Goal: Task Accomplishment & Management: Use online tool/utility

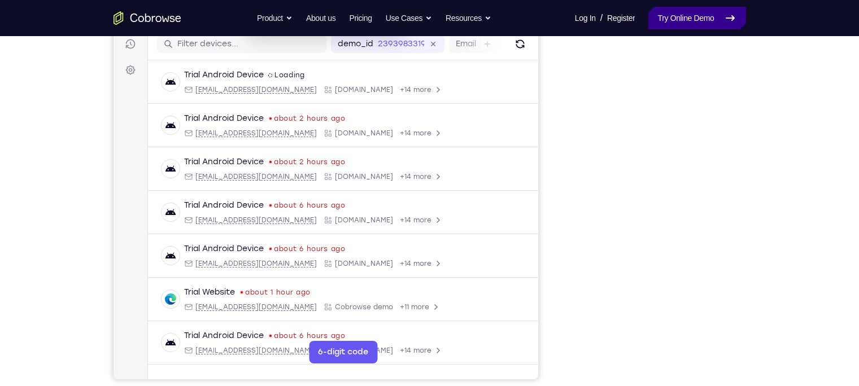
click at [701, 26] on link "Try Online Demo" at bounding box center [696, 18] width 97 height 23
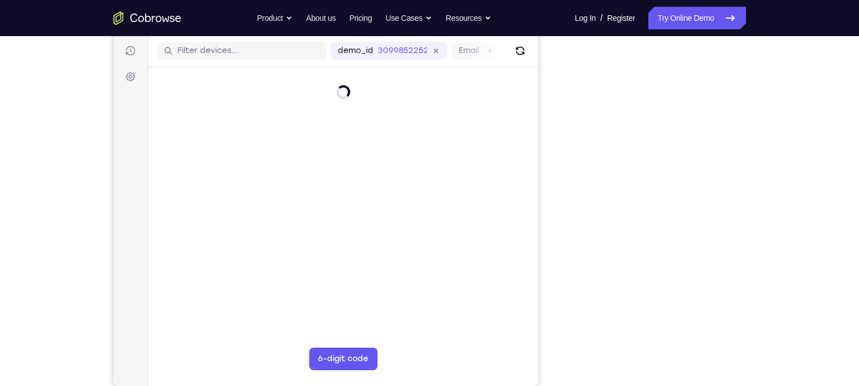
scroll to position [148, 0]
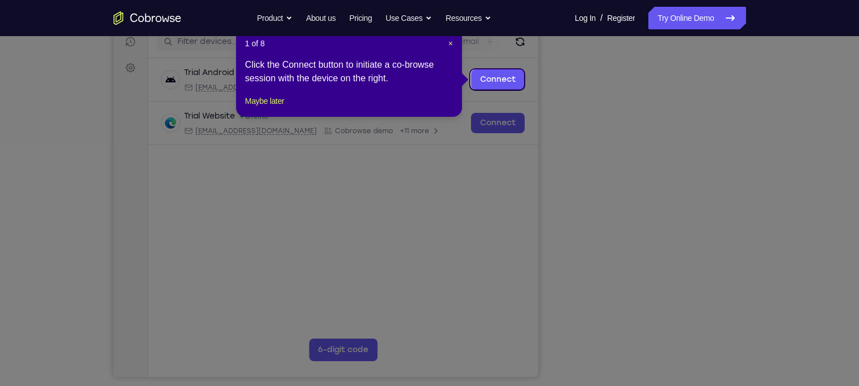
click at [652, 354] on icon at bounding box center [434, 193] width 869 height 386
click at [452, 45] on span "×" at bounding box center [450, 43] width 5 height 9
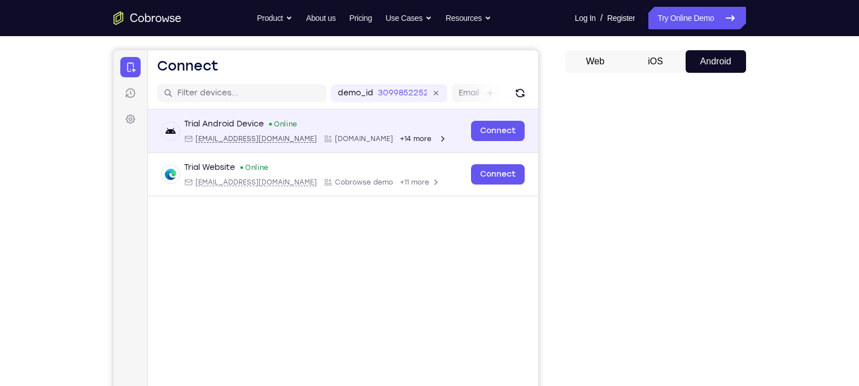
scroll to position [96, 0]
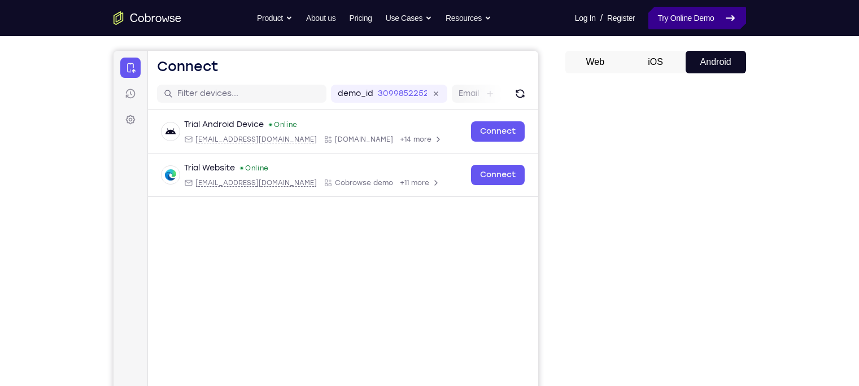
click at [677, 16] on link "Try Online Demo" at bounding box center [696, 18] width 97 height 23
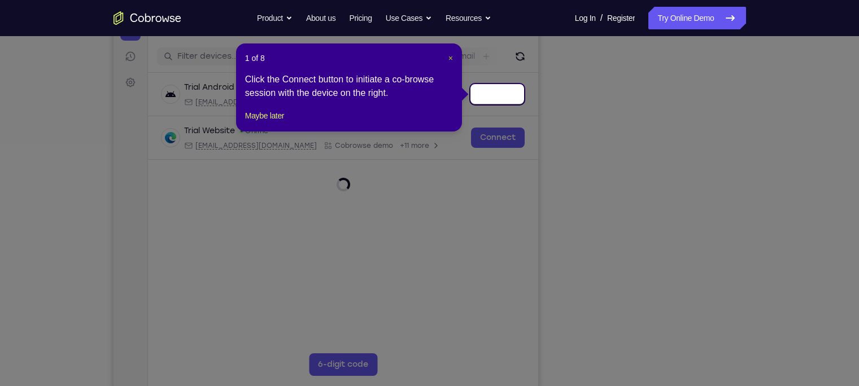
click at [449, 62] on span "×" at bounding box center [450, 58] width 5 height 9
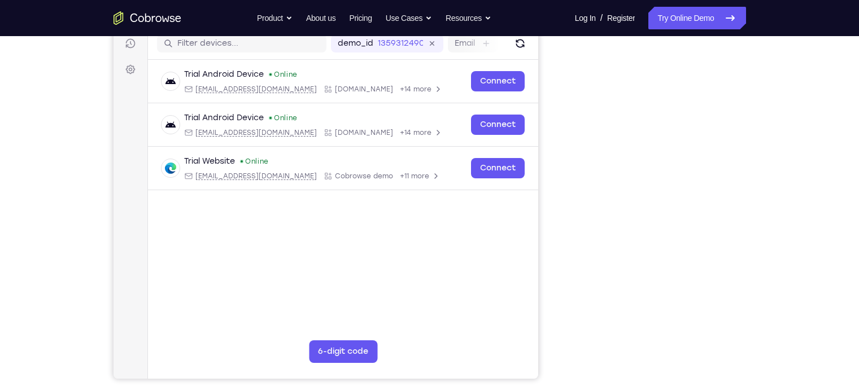
scroll to position [147, 0]
